Goal: Navigation & Orientation: Find specific page/section

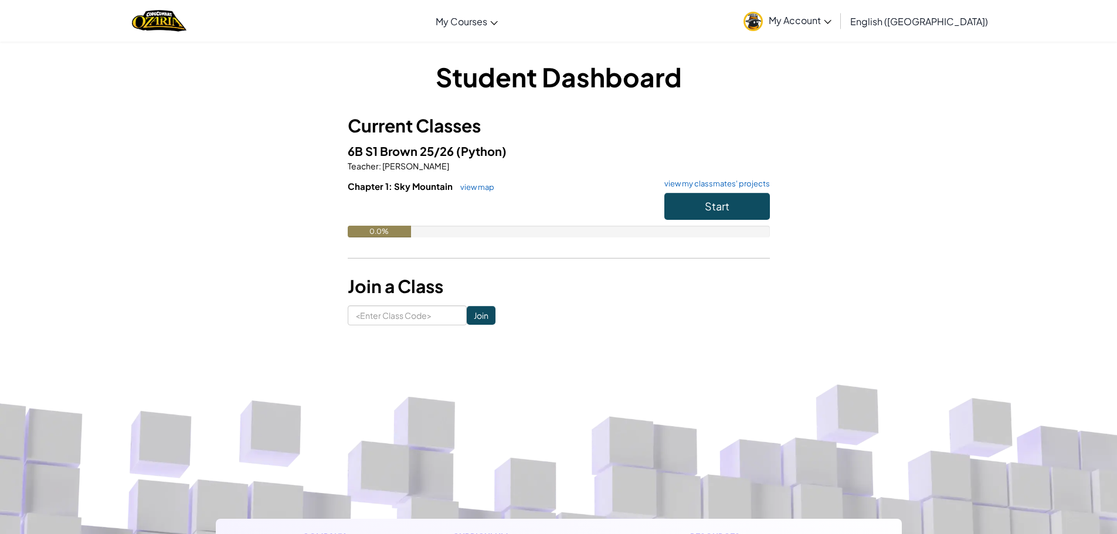
click at [837, 26] on link "My Account" at bounding box center [788, 20] width 100 height 37
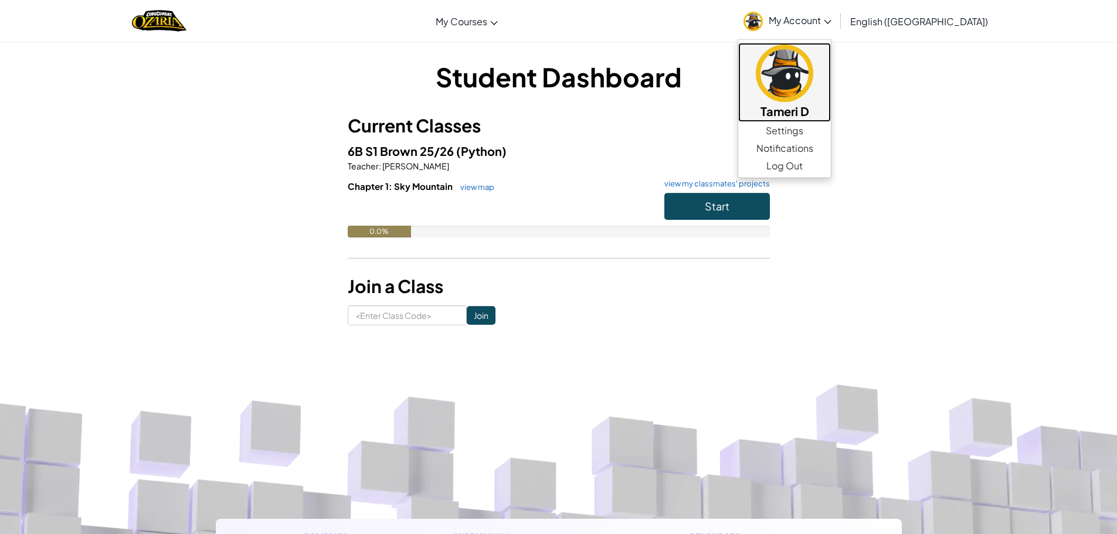
click at [813, 72] on img at bounding box center [784, 73] width 57 height 57
